Goal: Transaction & Acquisition: Download file/media

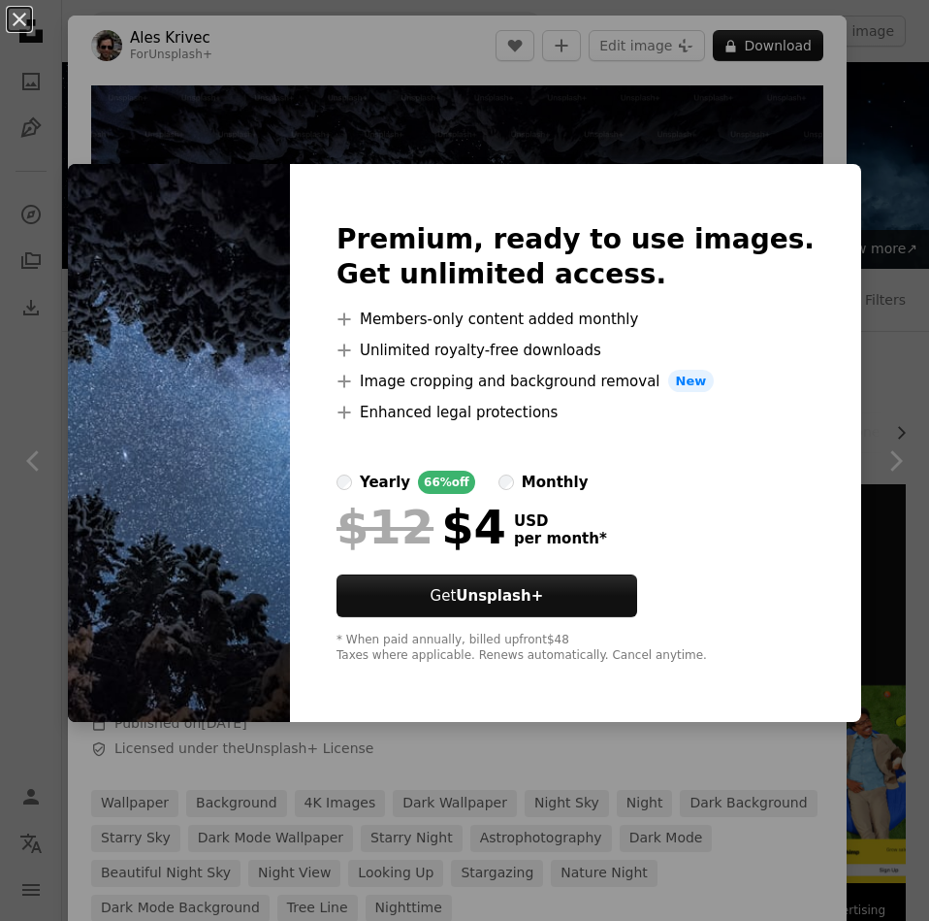
scroll to position [776, 0]
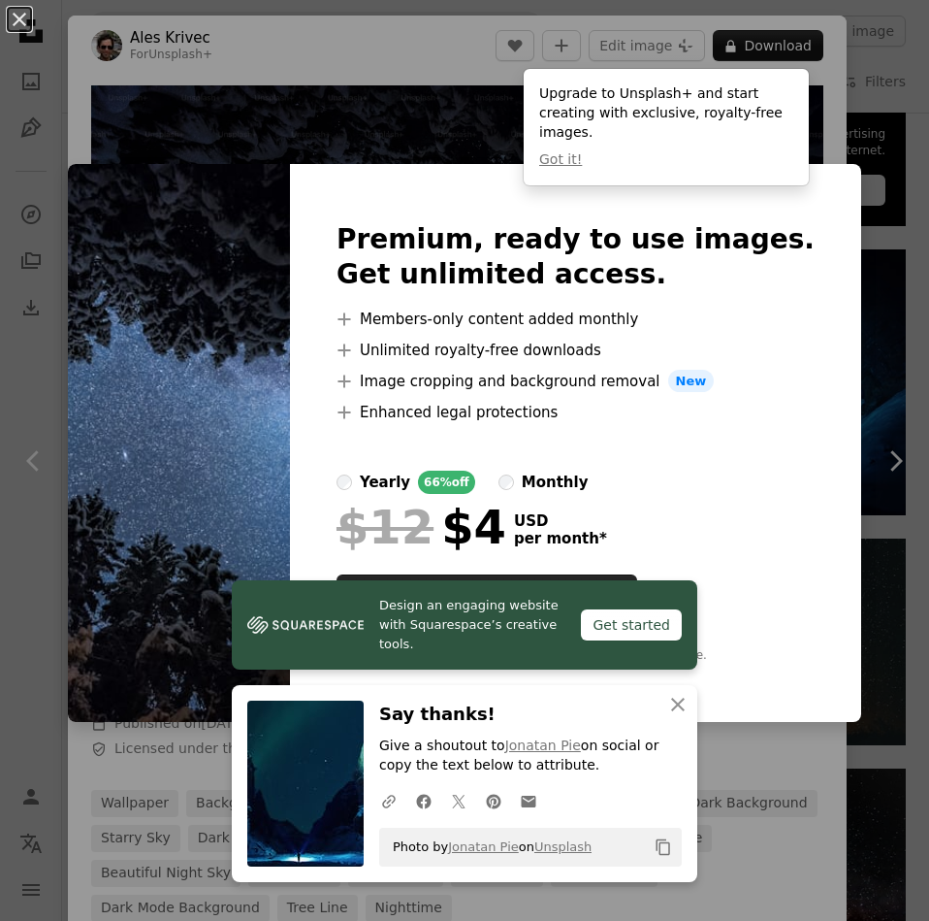
click at [351, 35] on div "An X shape Premium, ready to use images. Get unlimited access. A plus sign Memb…" at bounding box center [464, 460] width 929 height 921
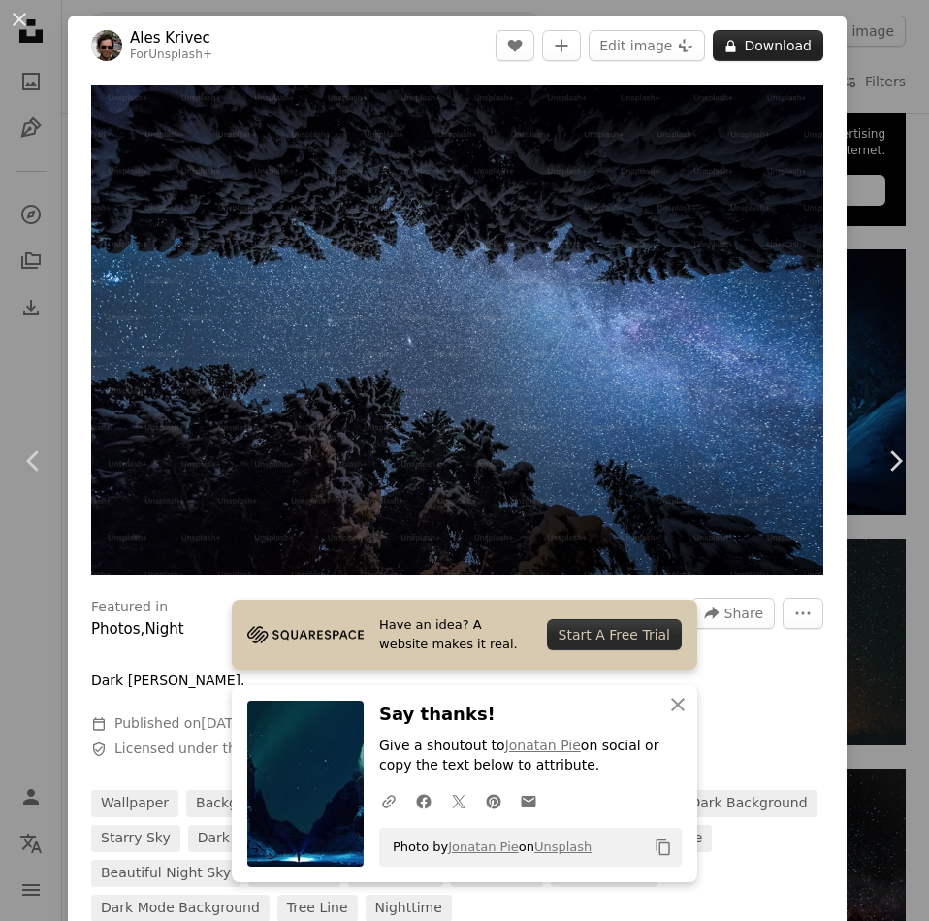
click at [779, 43] on button "A lock Download" at bounding box center [768, 45] width 111 height 31
